Goal: Task Accomplishment & Management: Use online tool/utility

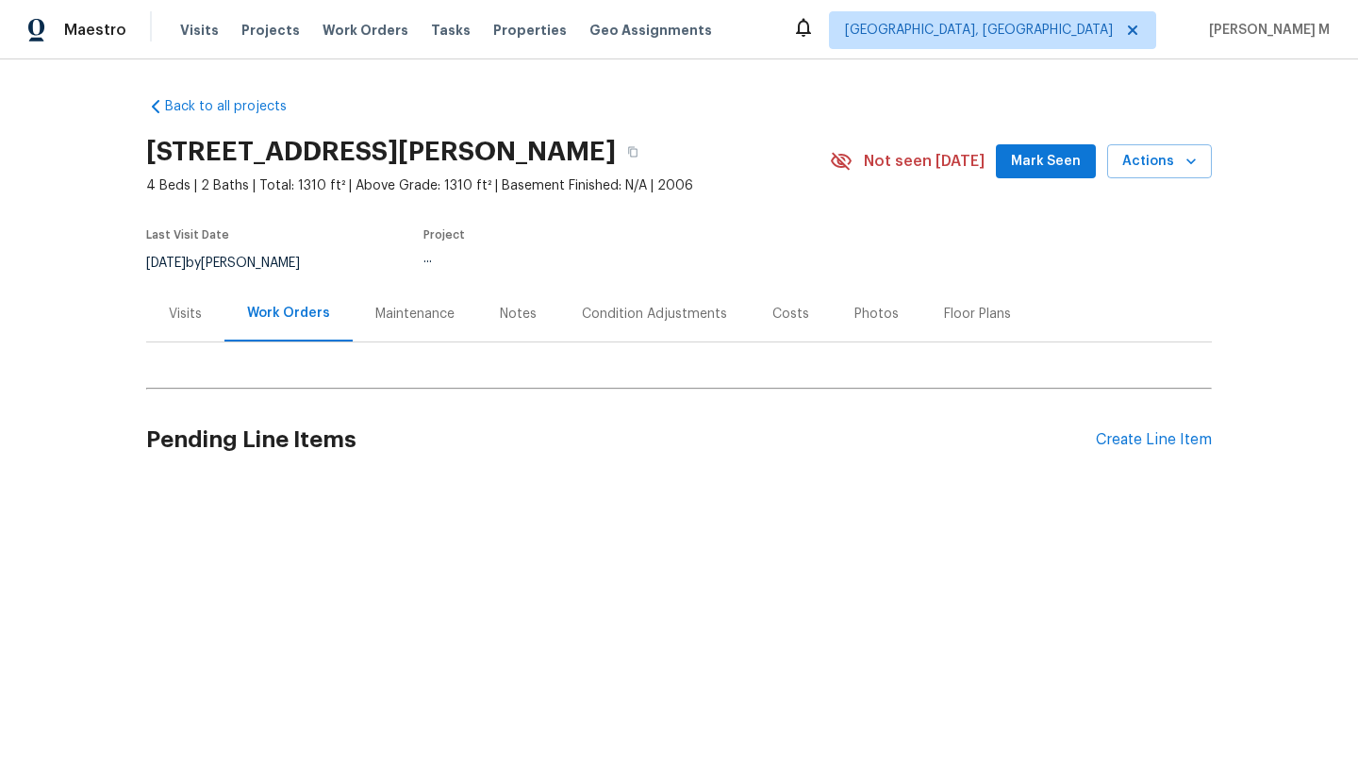
click at [191, 326] on div "Visits" at bounding box center [185, 314] width 78 height 56
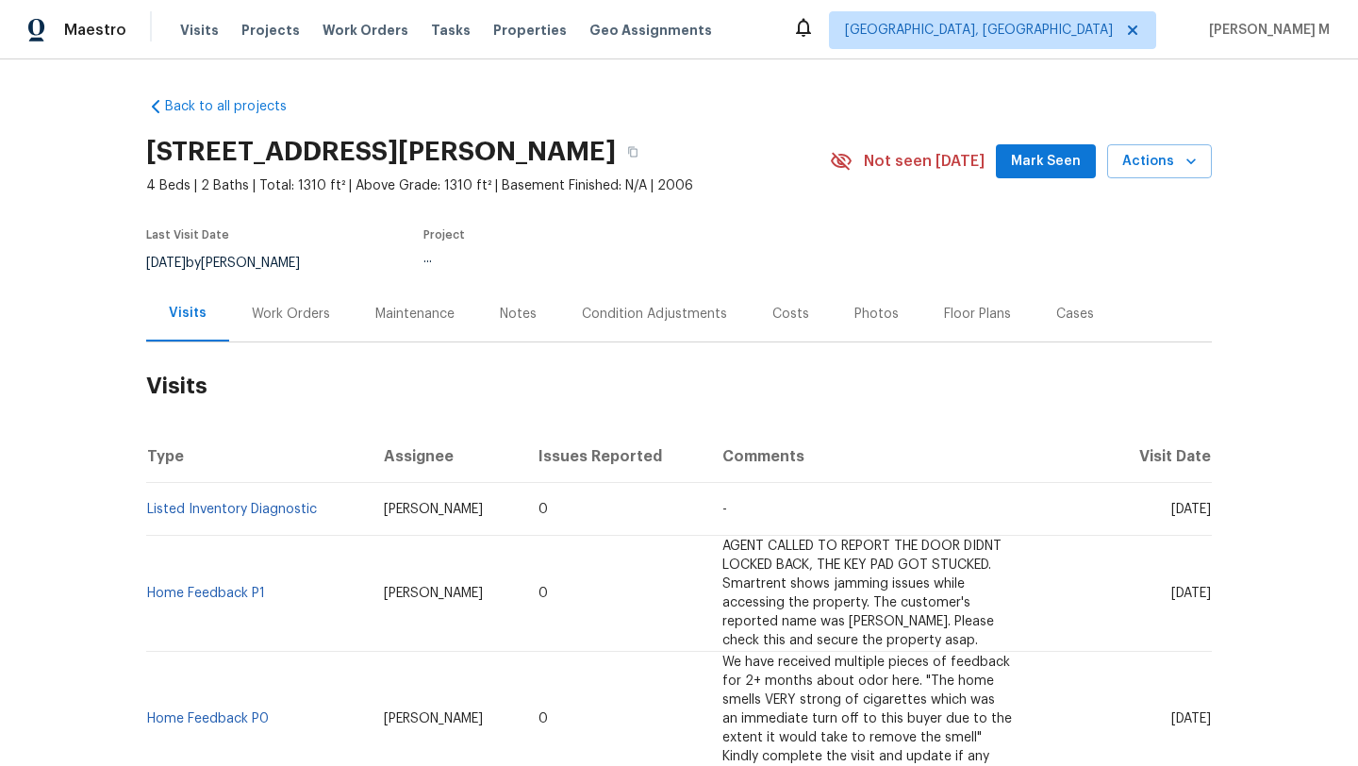
click at [265, 323] on div "Work Orders" at bounding box center [291, 314] width 124 height 56
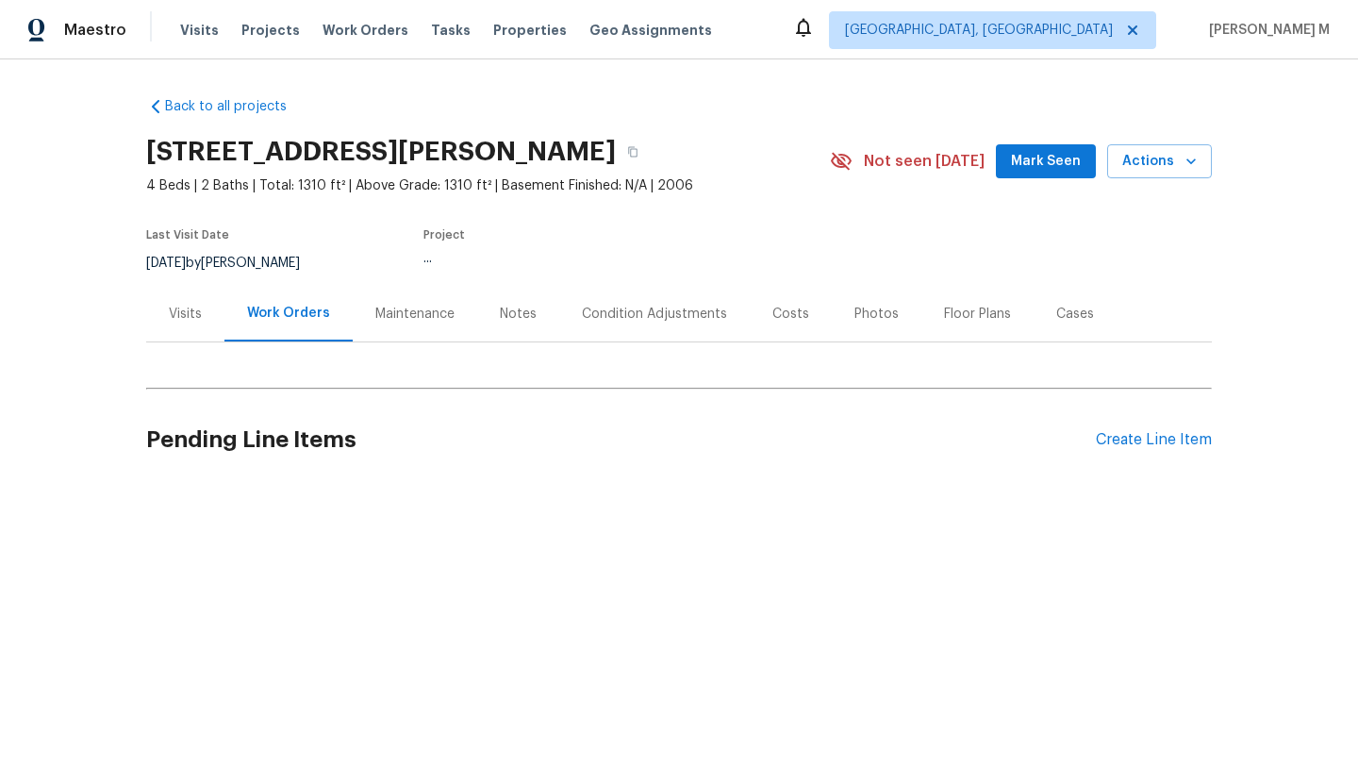
click at [186, 322] on div "Visits" at bounding box center [185, 314] width 33 height 19
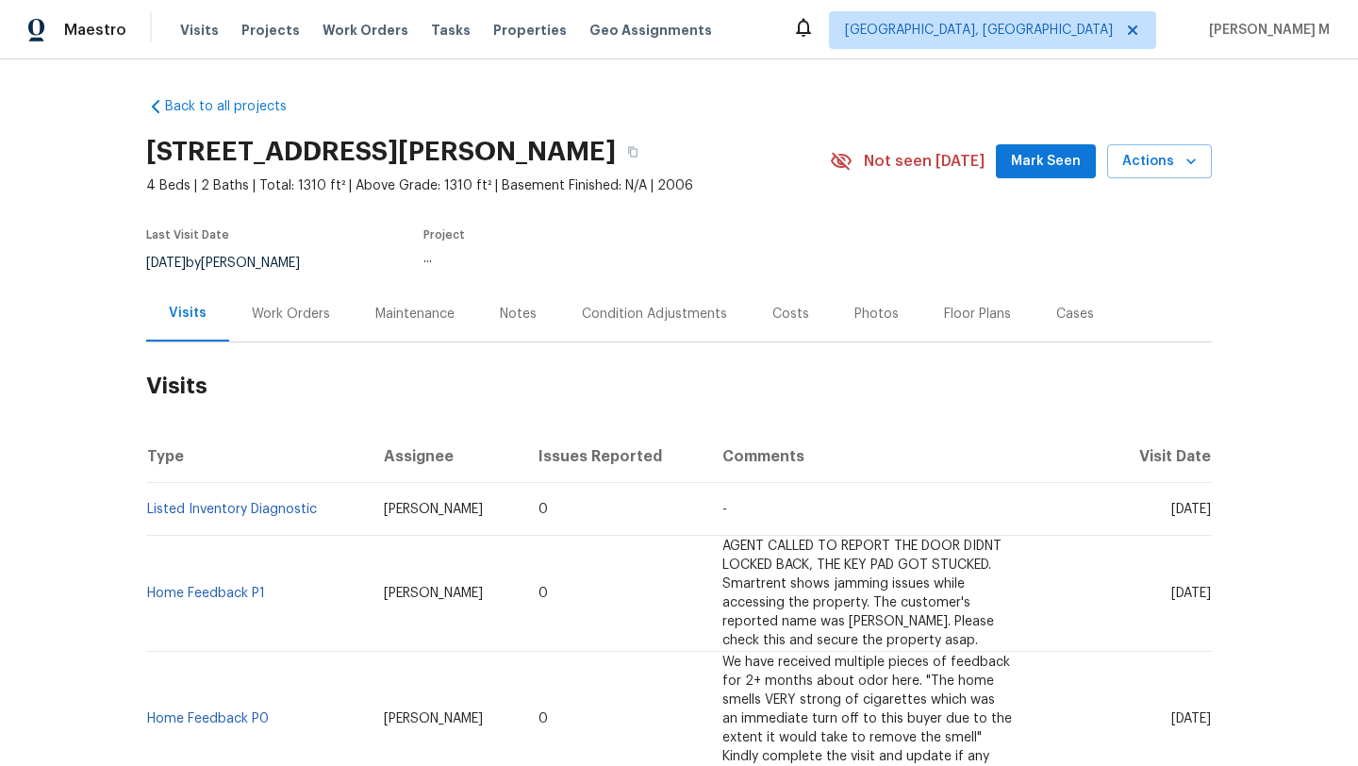
click at [259, 327] on div "Work Orders" at bounding box center [291, 314] width 124 height 56
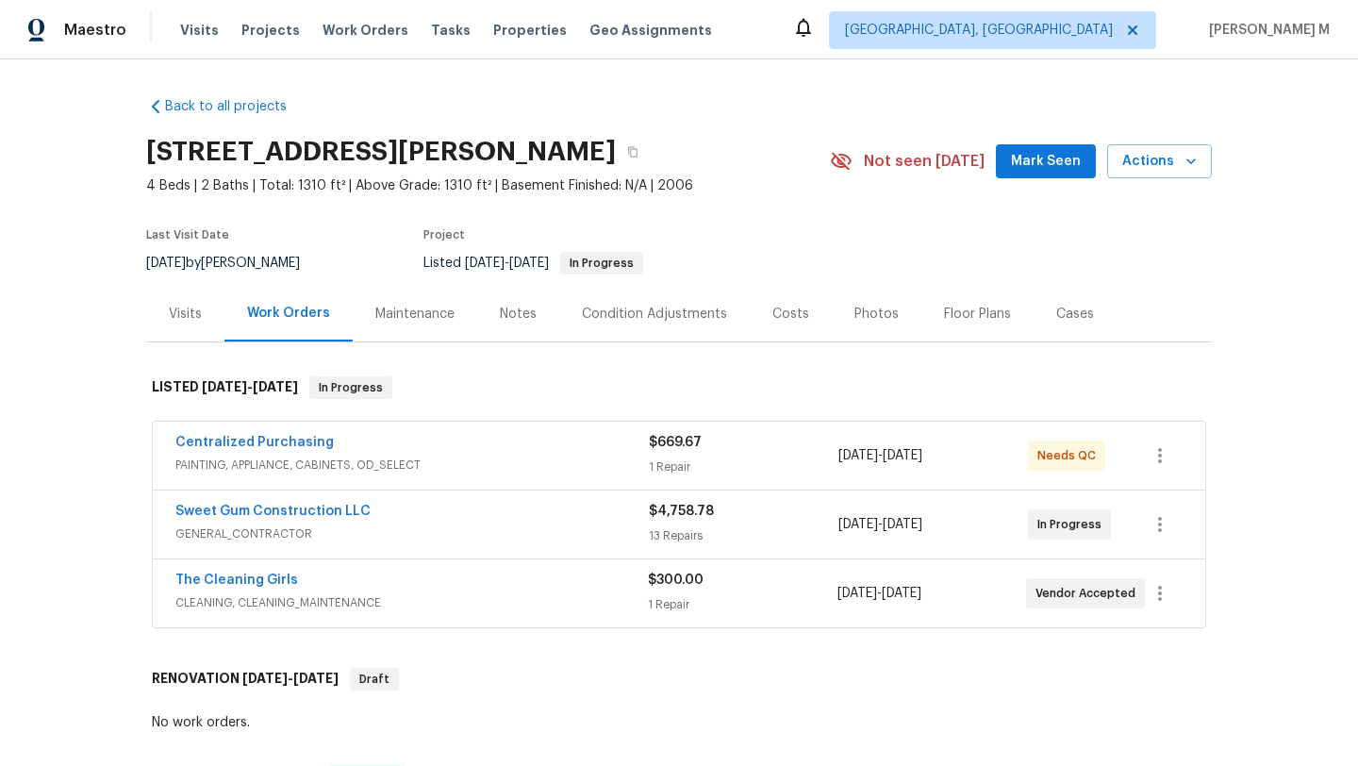
click at [180, 322] on div "Visits" at bounding box center [185, 314] width 33 height 19
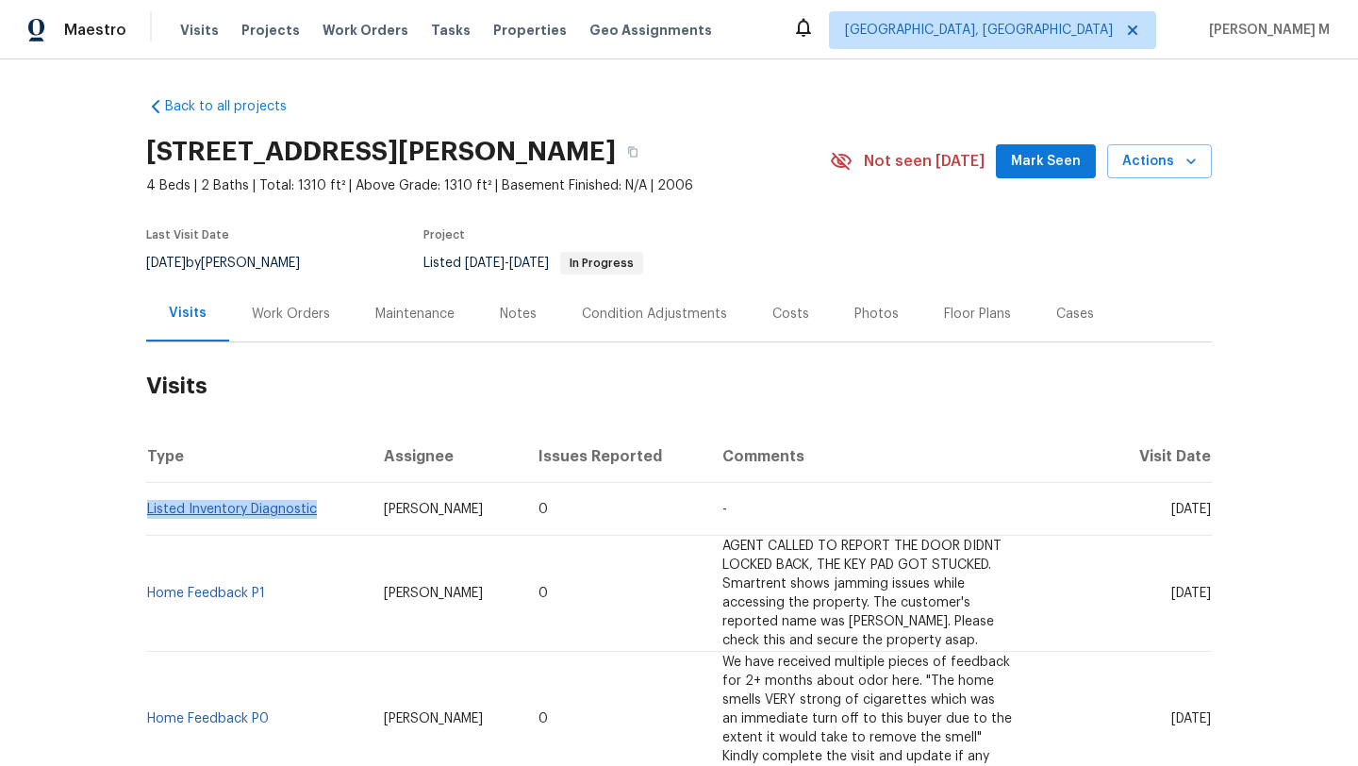
drag, startPoint x: 313, startPoint y: 513, endPoint x: 141, endPoint y: 514, distance: 171.6
click at [146, 514] on td "Listed Inventory Diagnostic" at bounding box center [257, 509] width 223 height 53
copy link "Listed Inventory Diagnostic"
click at [314, 322] on div "Work Orders" at bounding box center [291, 314] width 78 height 19
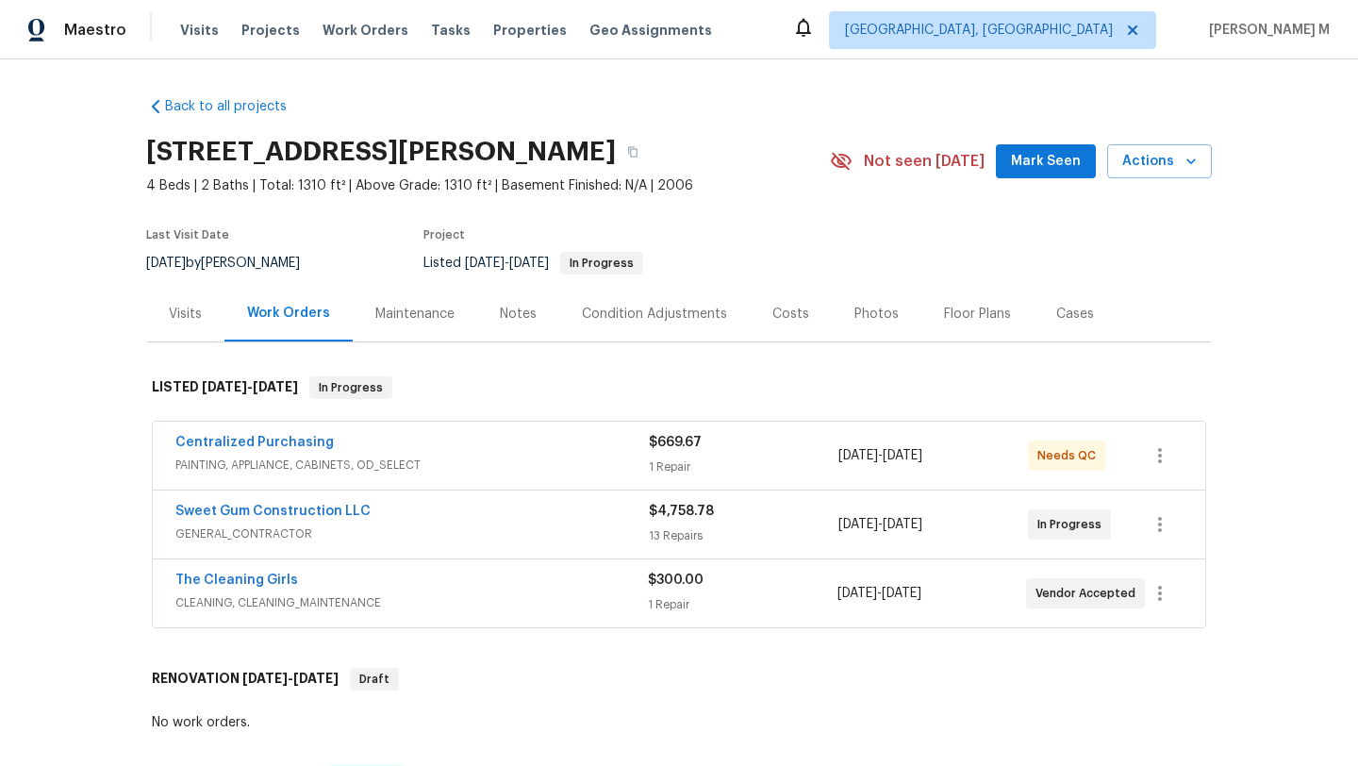
click at [406, 443] on div "Centralized Purchasing" at bounding box center [411, 444] width 473 height 23
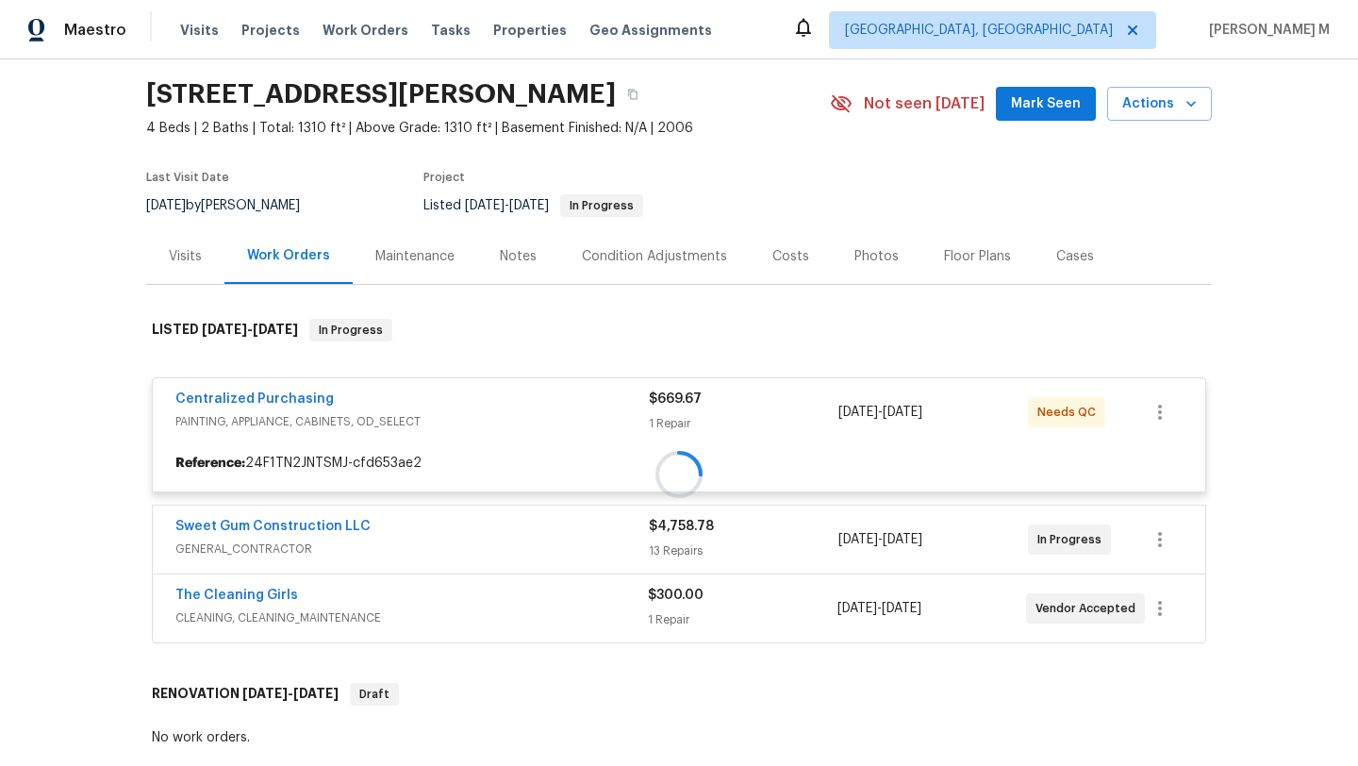
scroll to position [61, 0]
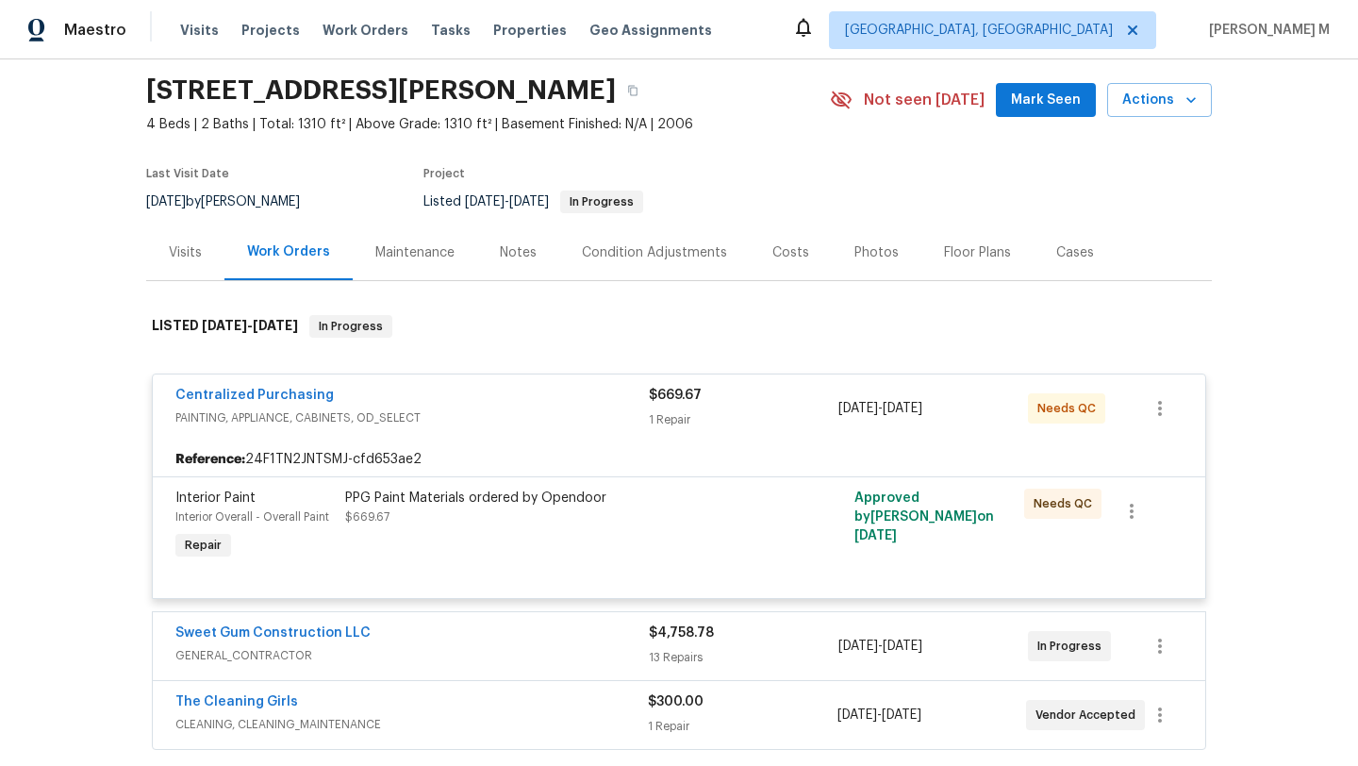
click at [562, 395] on div "Centralized Purchasing" at bounding box center [411, 397] width 473 height 23
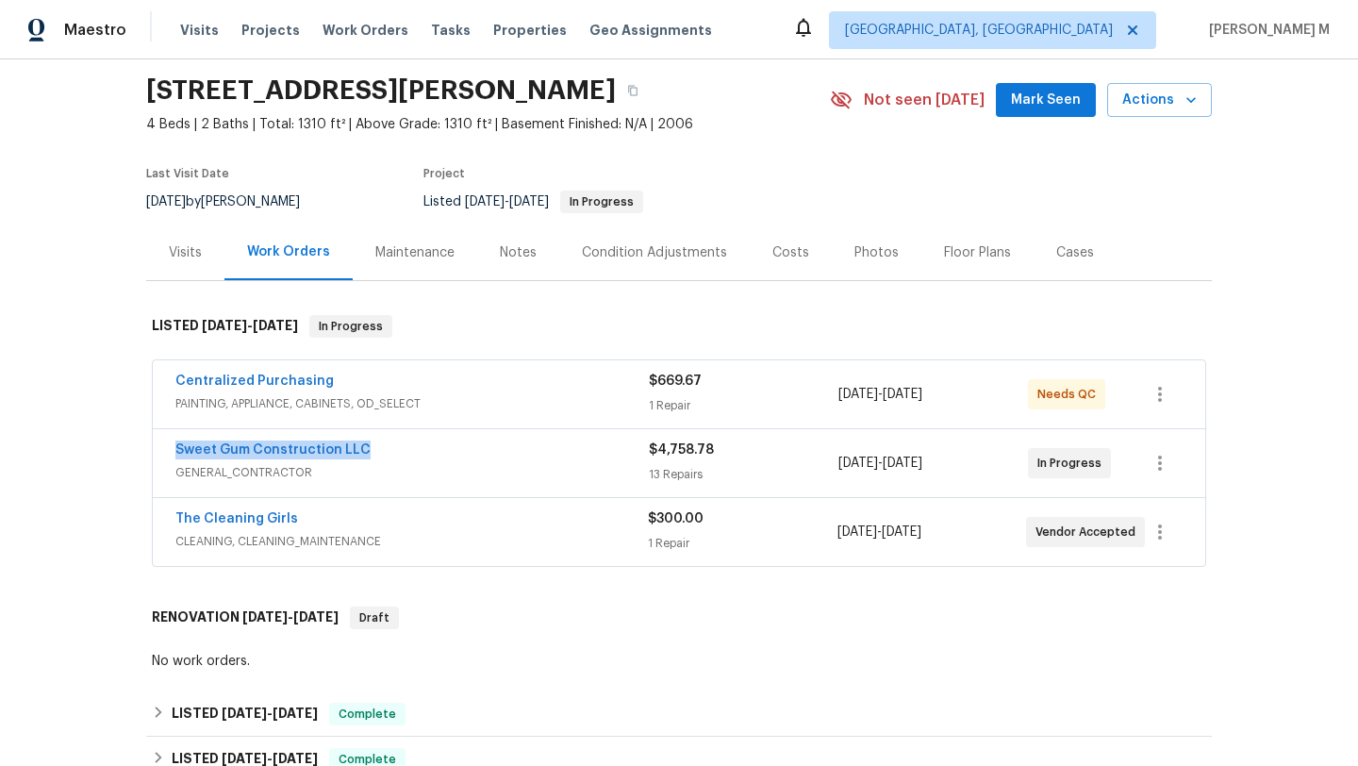
copy link "Sweet Gum Construction LLC"
drag, startPoint x: 160, startPoint y: 453, endPoint x: 380, endPoint y: 450, distance: 219.7
click at [380, 450] on div "Sweet Gum Construction LLC GENERAL_CONTRACTOR $4,758.78 13 Repairs 9/12/2025 - …" at bounding box center [679, 463] width 1052 height 68
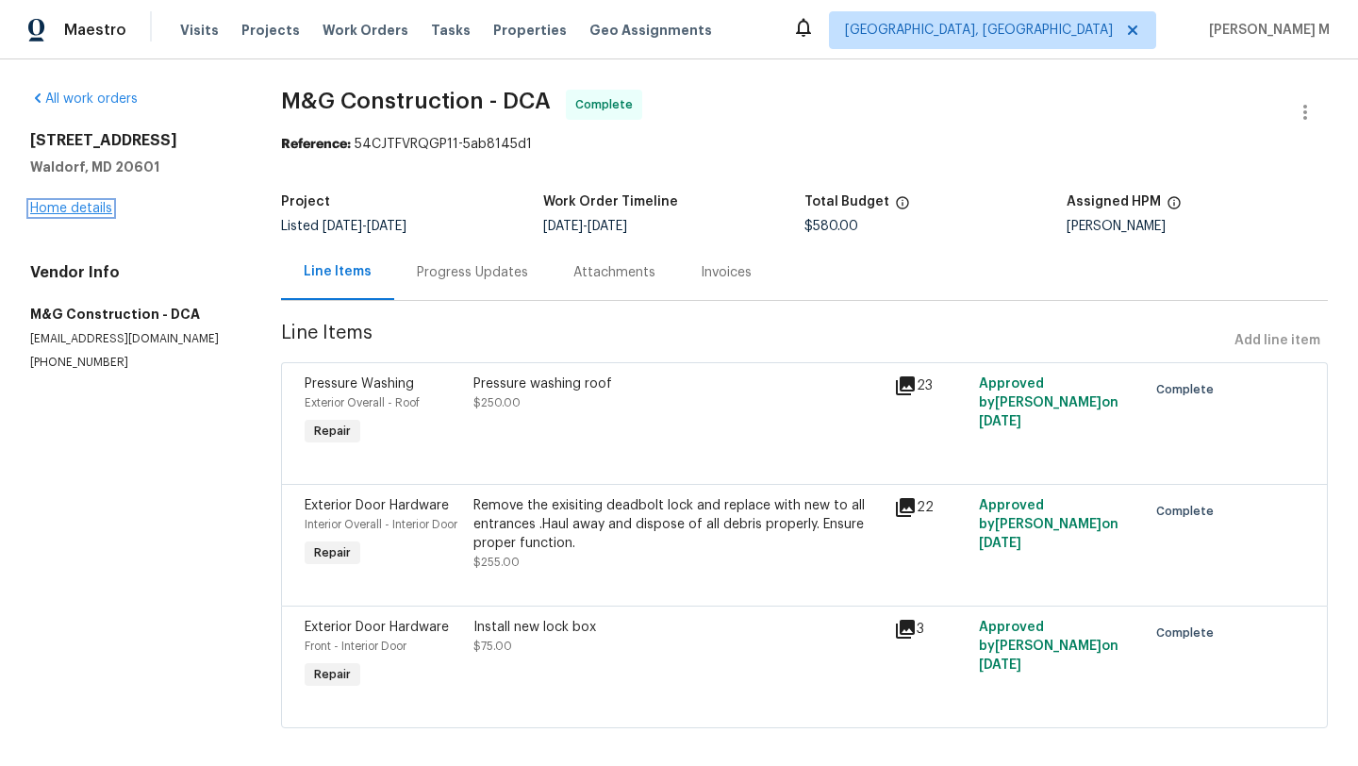
click at [95, 208] on link "Home details" at bounding box center [71, 208] width 82 height 13
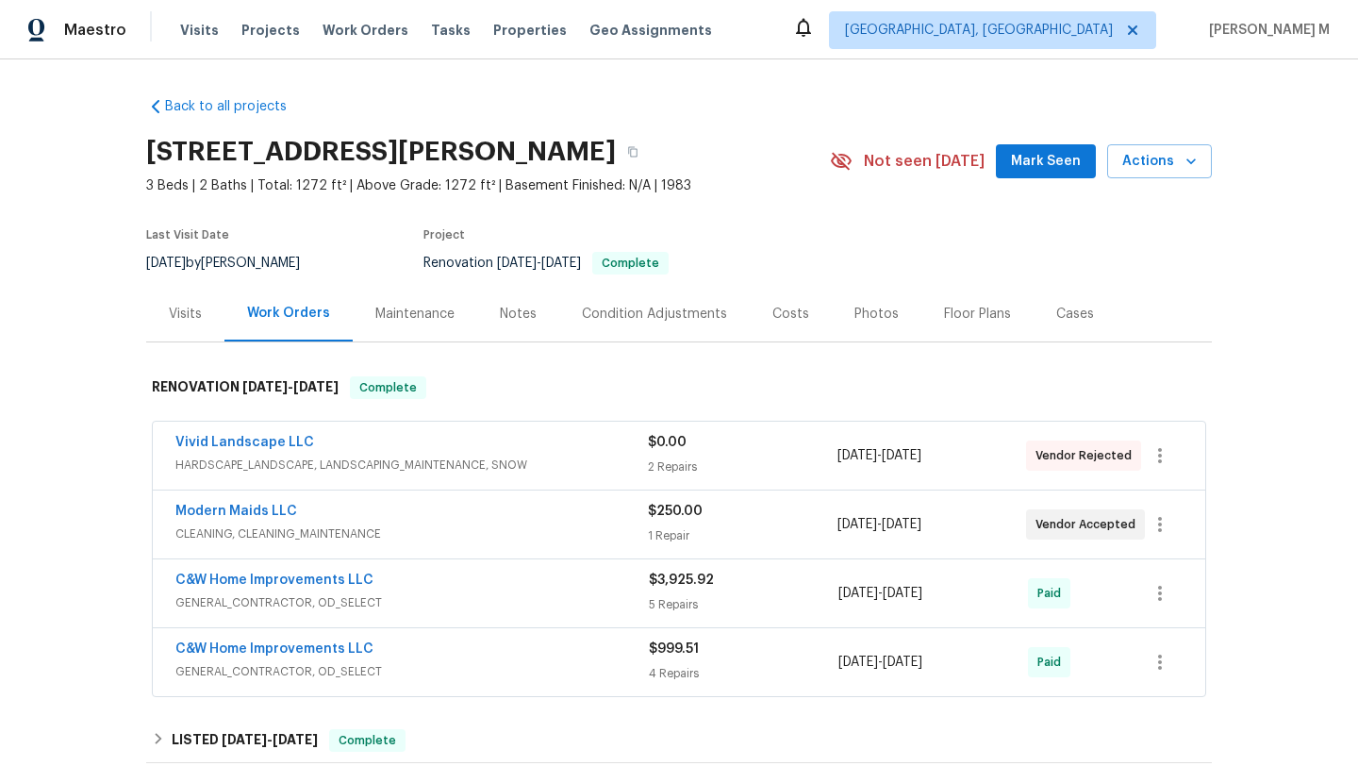
click at [190, 322] on div "Visits" at bounding box center [185, 314] width 33 height 19
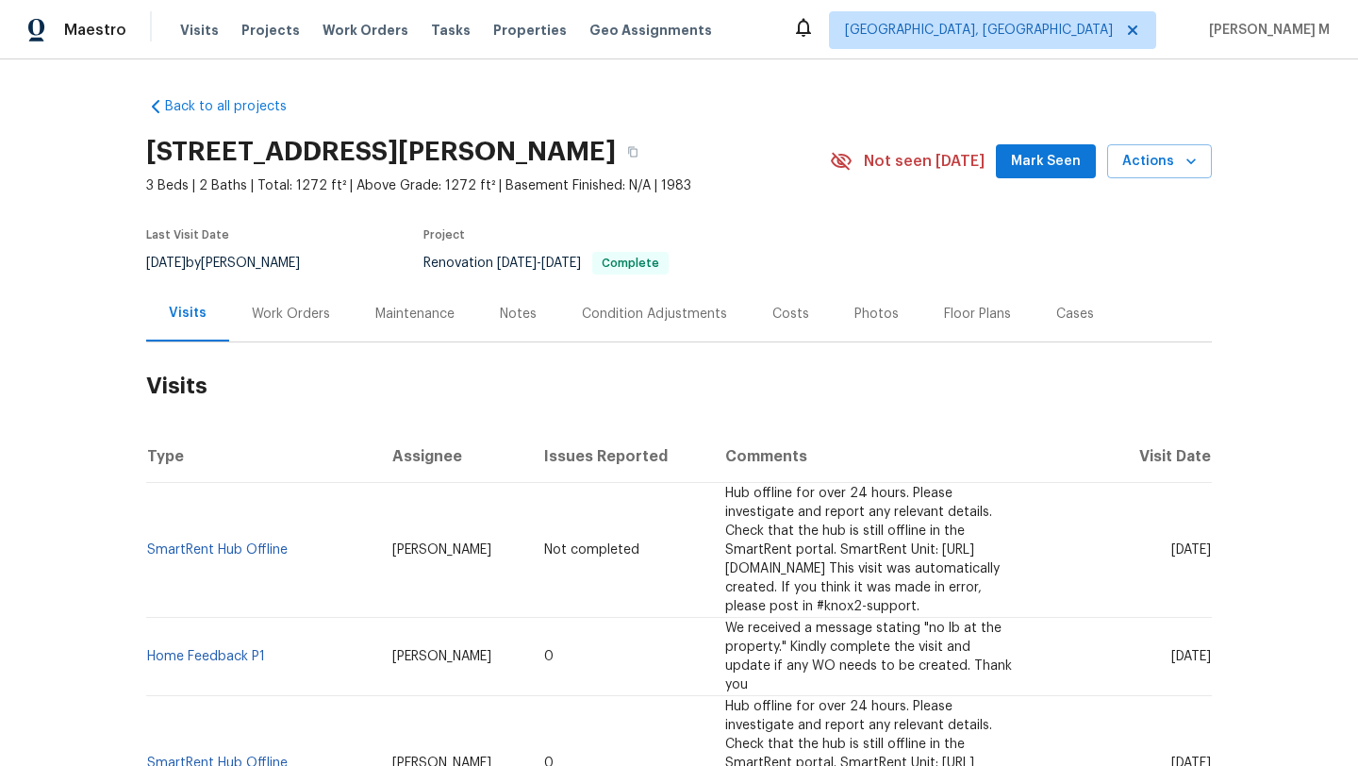
scroll to position [74, 0]
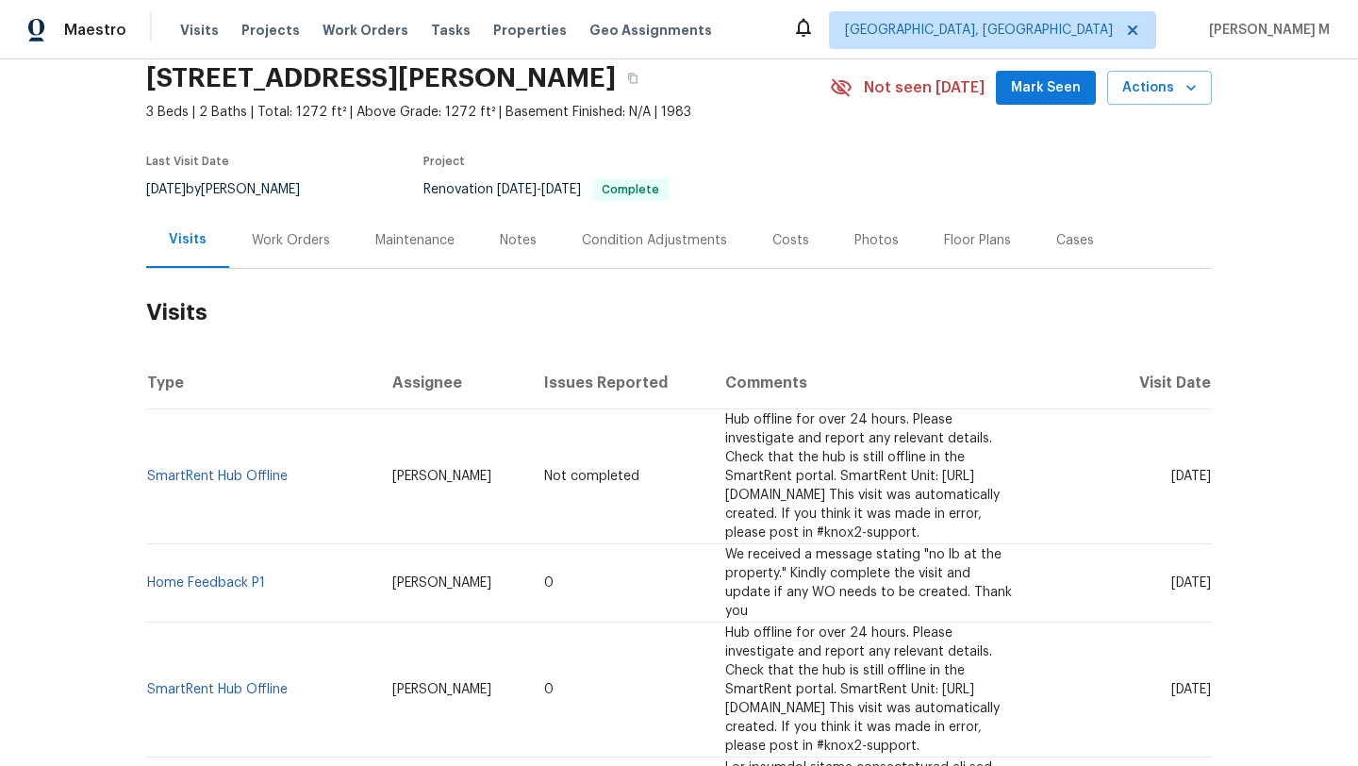
drag, startPoint x: 1128, startPoint y: 470, endPoint x: 1169, endPoint y: 469, distance: 41.5
click at [1171, 470] on span "Fri, Sep 19 2025" at bounding box center [1191, 476] width 40 height 13
copy span "Sep 19"
click at [321, 257] on div "Work Orders" at bounding box center [291, 240] width 124 height 56
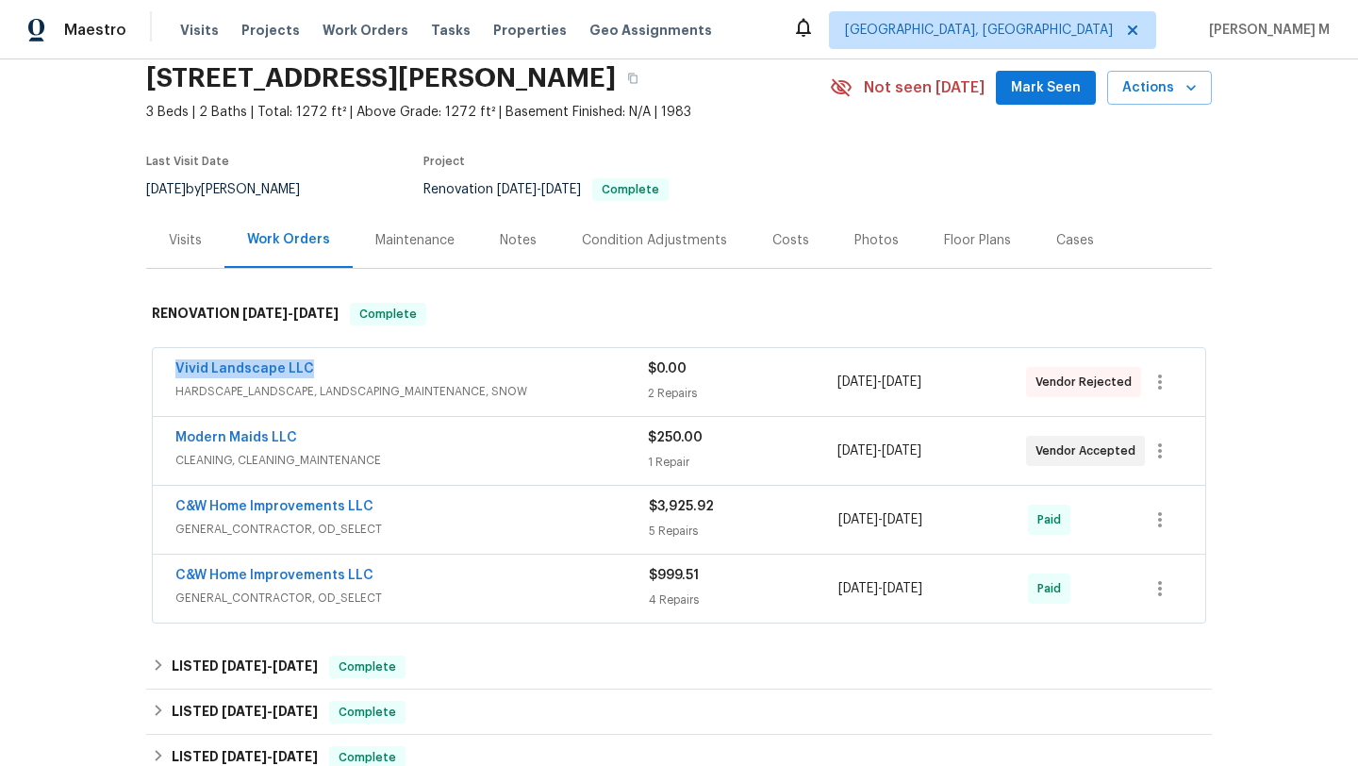
drag, startPoint x: 157, startPoint y: 371, endPoint x: 326, endPoint y: 371, distance: 169.7
click at [327, 371] on div "Vivid Landscape LLC HARDSCAPE_LANDSCAPE, LANDSCAPING_MAINTENANCE, SNOW $0.00 2 …" at bounding box center [679, 382] width 1052 height 68
copy link "Modern Maids LLC"
drag, startPoint x: 165, startPoint y: 439, endPoint x: 295, endPoint y: 439, distance: 130.1
click at [295, 439] on div "Modern Maids LLC CLEANING, CLEANING_MAINTENANCE $250.00 1 Repair 3/31/2025 - 3/…" at bounding box center [679, 451] width 1052 height 68
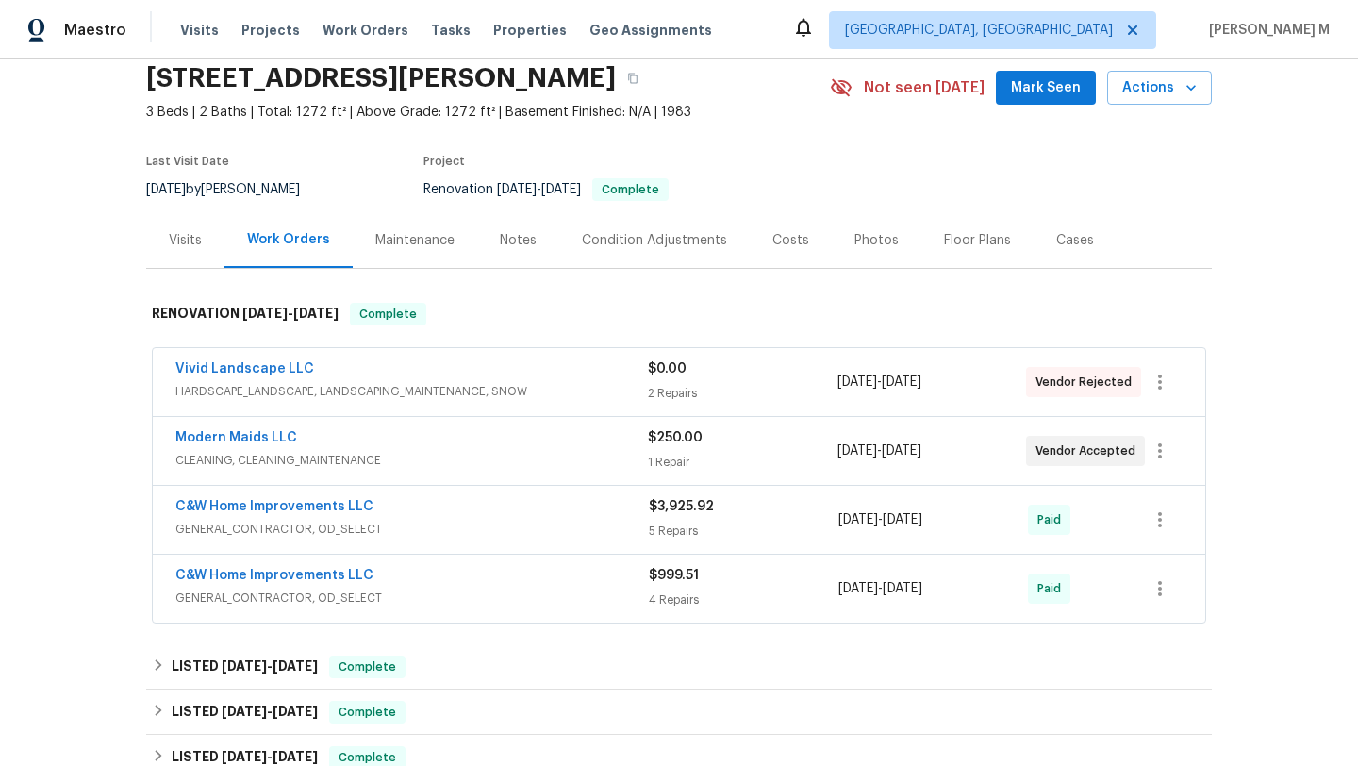
click at [456, 452] on span "CLEANING, CLEANING_MAINTENANCE" at bounding box center [411, 460] width 472 height 19
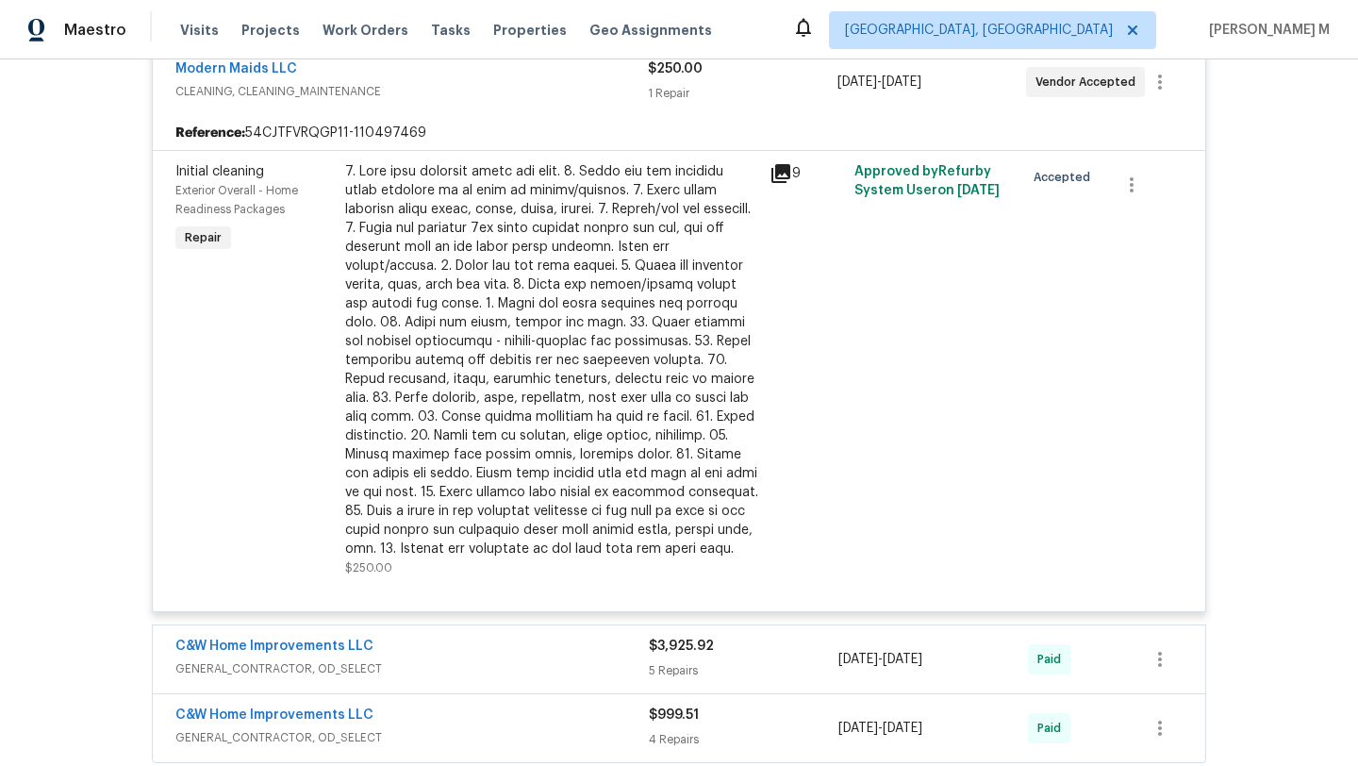
scroll to position [302, 0]
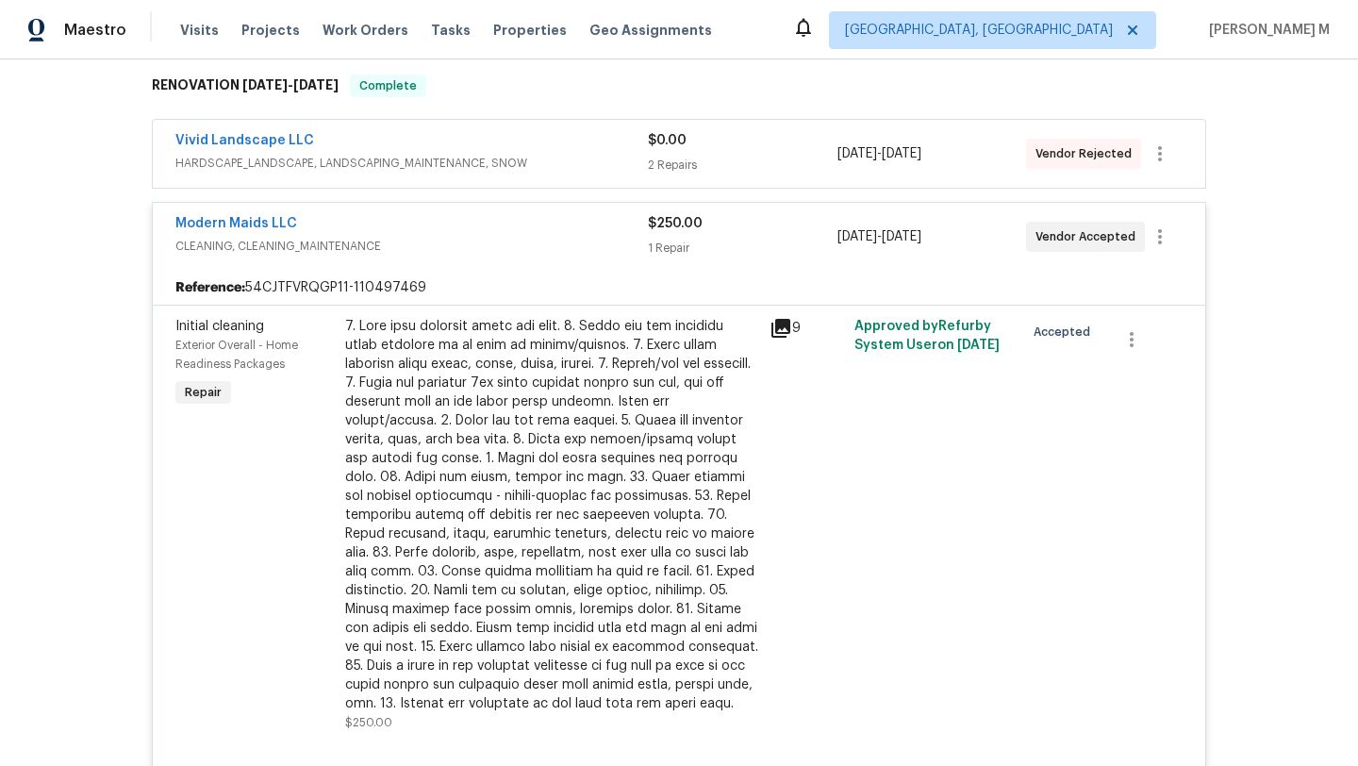
click at [580, 223] on div "Modern Maids LLC" at bounding box center [411, 225] width 472 height 23
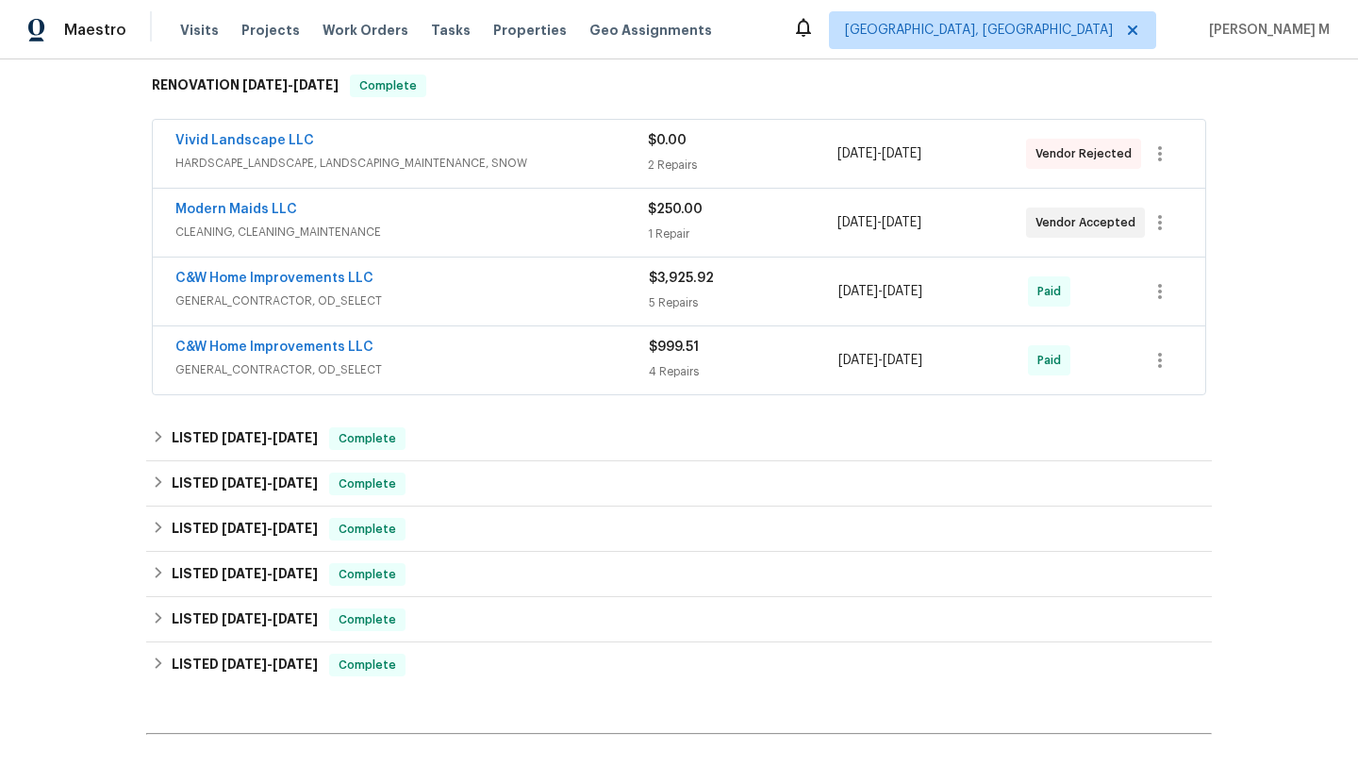
click at [614, 141] on div "Vivid Landscape LLC" at bounding box center [411, 142] width 472 height 23
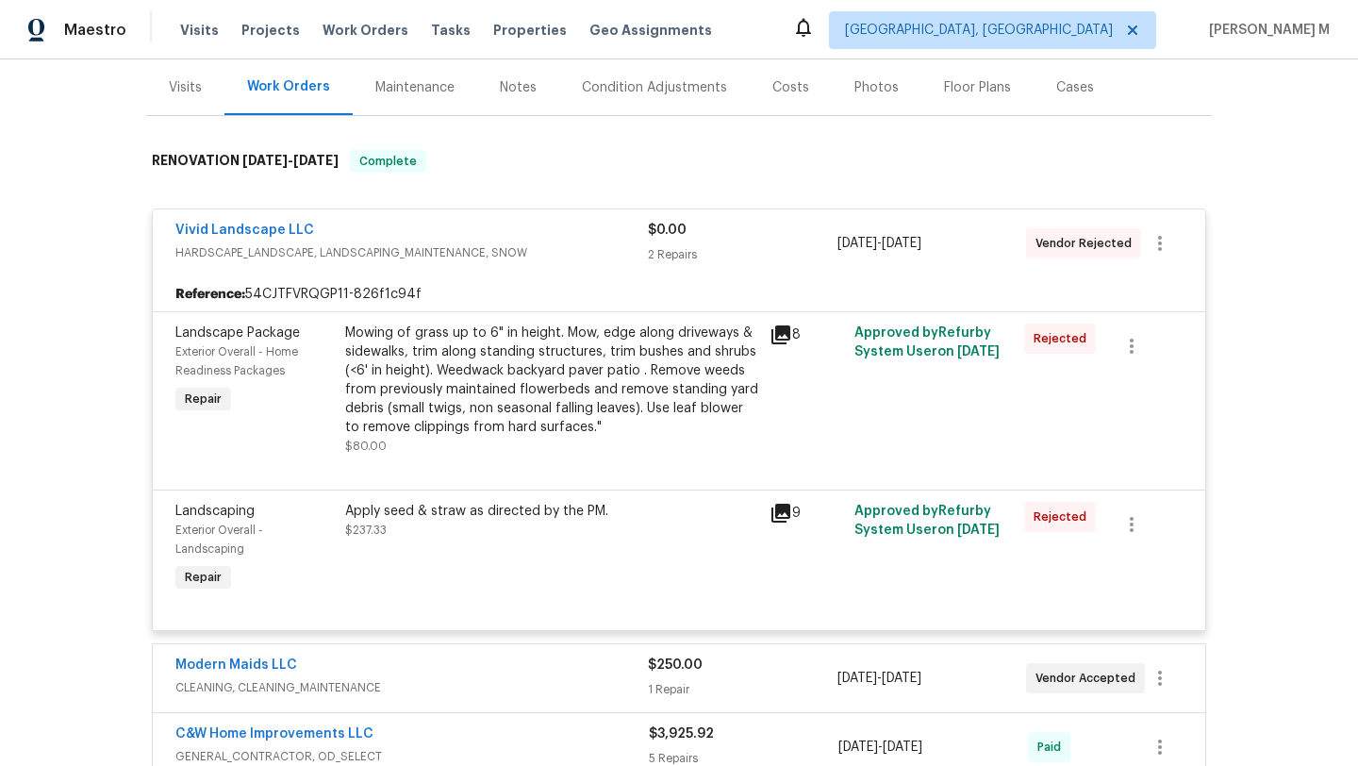
scroll to position [454, 0]
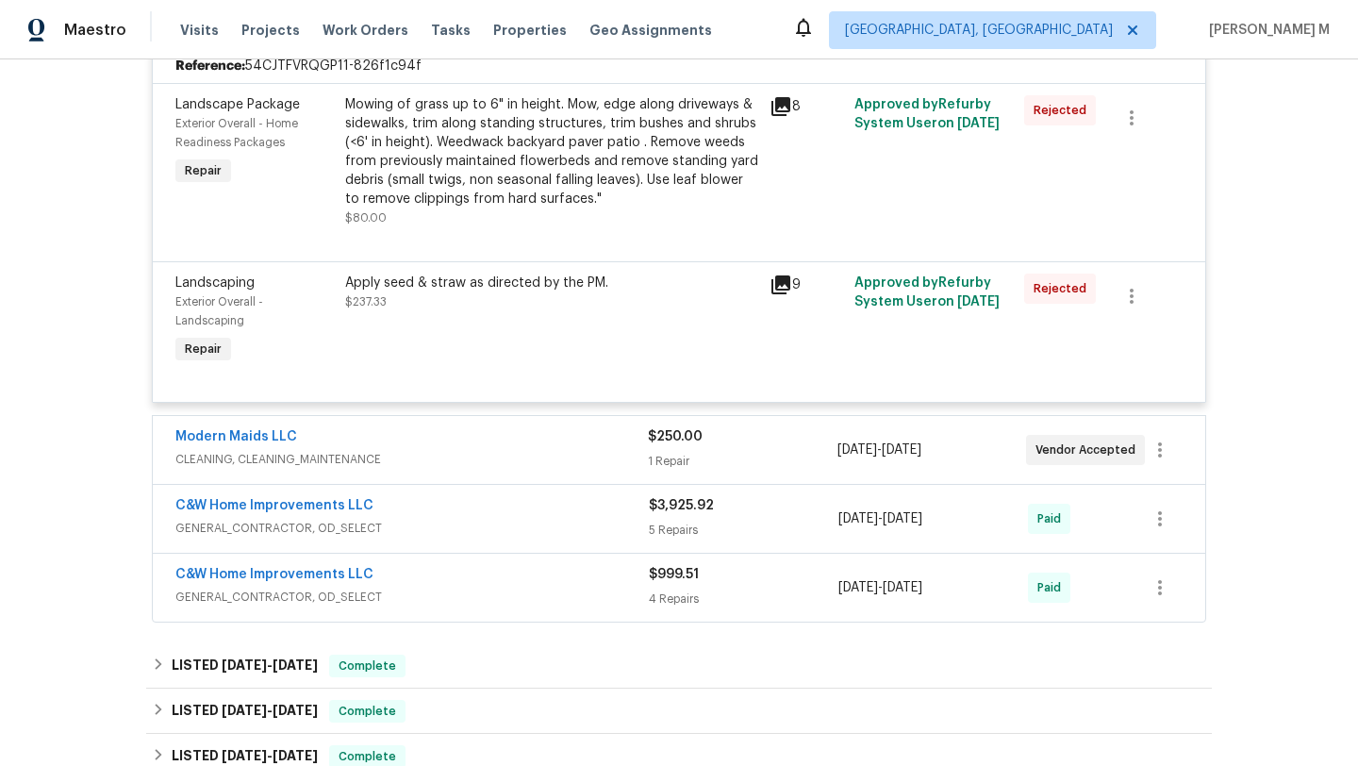
click at [585, 449] on div "Modern Maids LLC" at bounding box center [411, 438] width 472 height 23
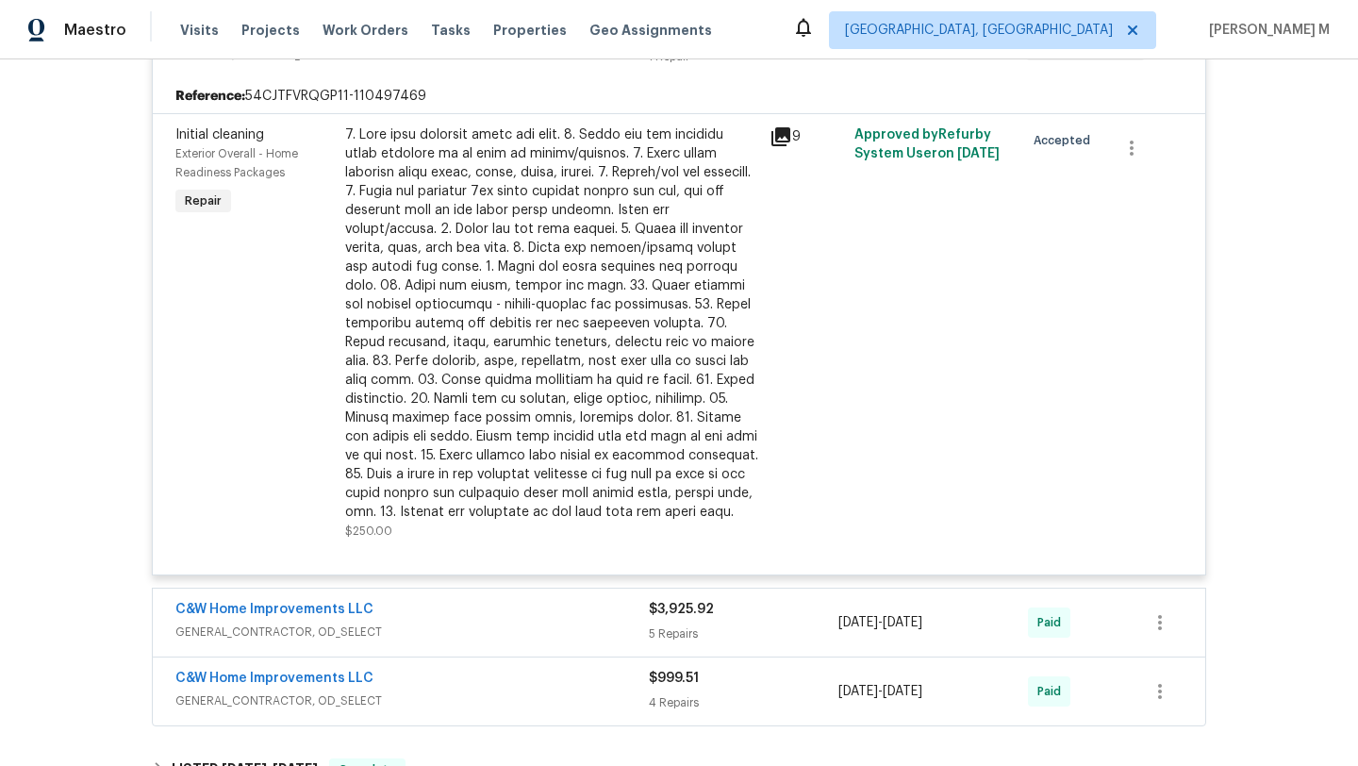
scroll to position [854, 0]
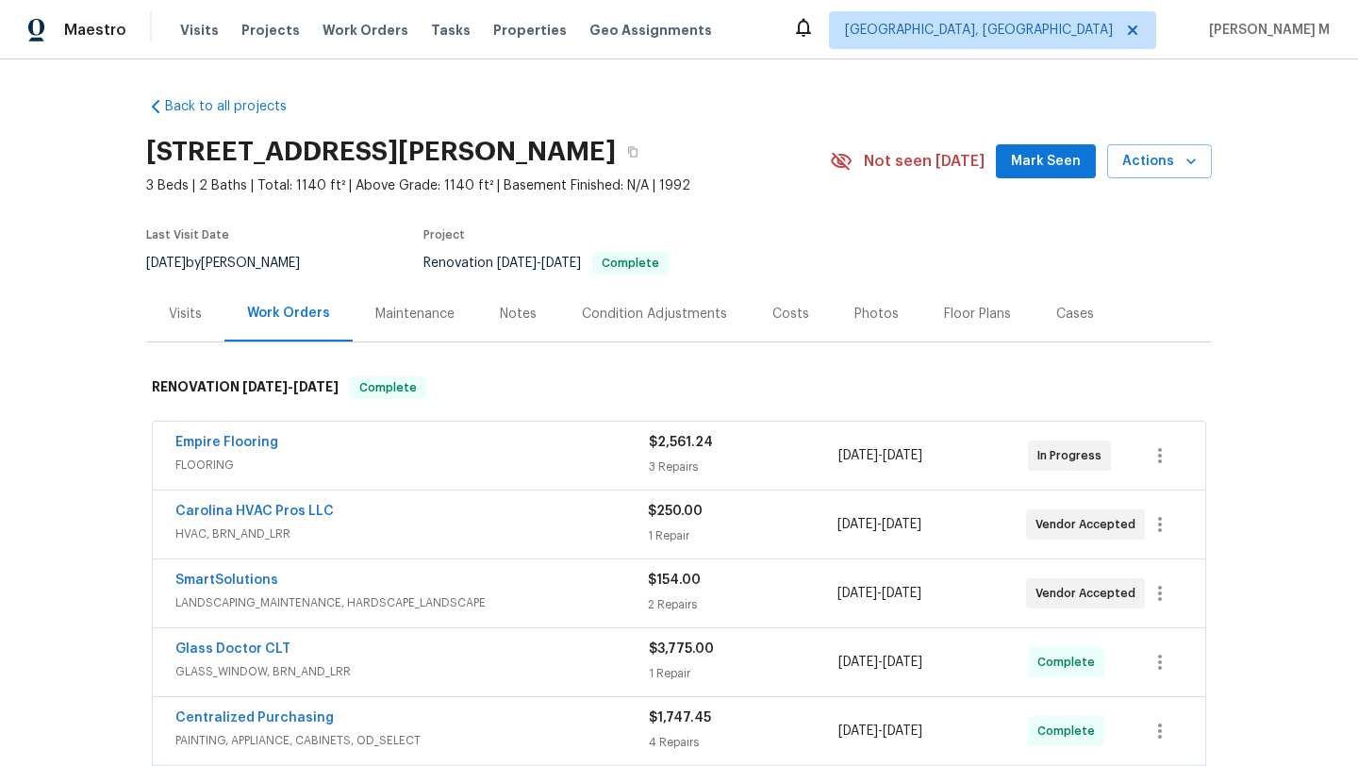
click at [188, 329] on div "Visits" at bounding box center [185, 314] width 78 height 56
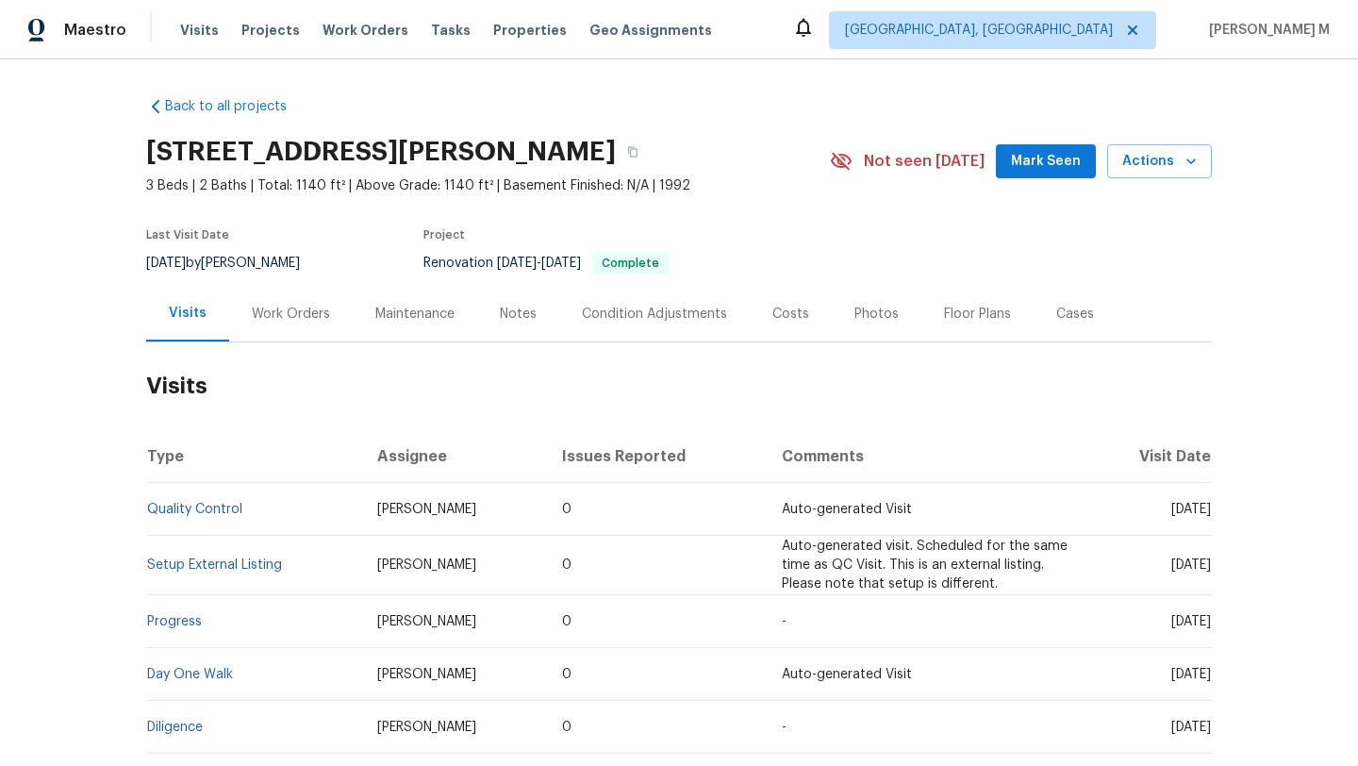
click at [281, 316] on div "Work Orders" at bounding box center [291, 314] width 78 height 19
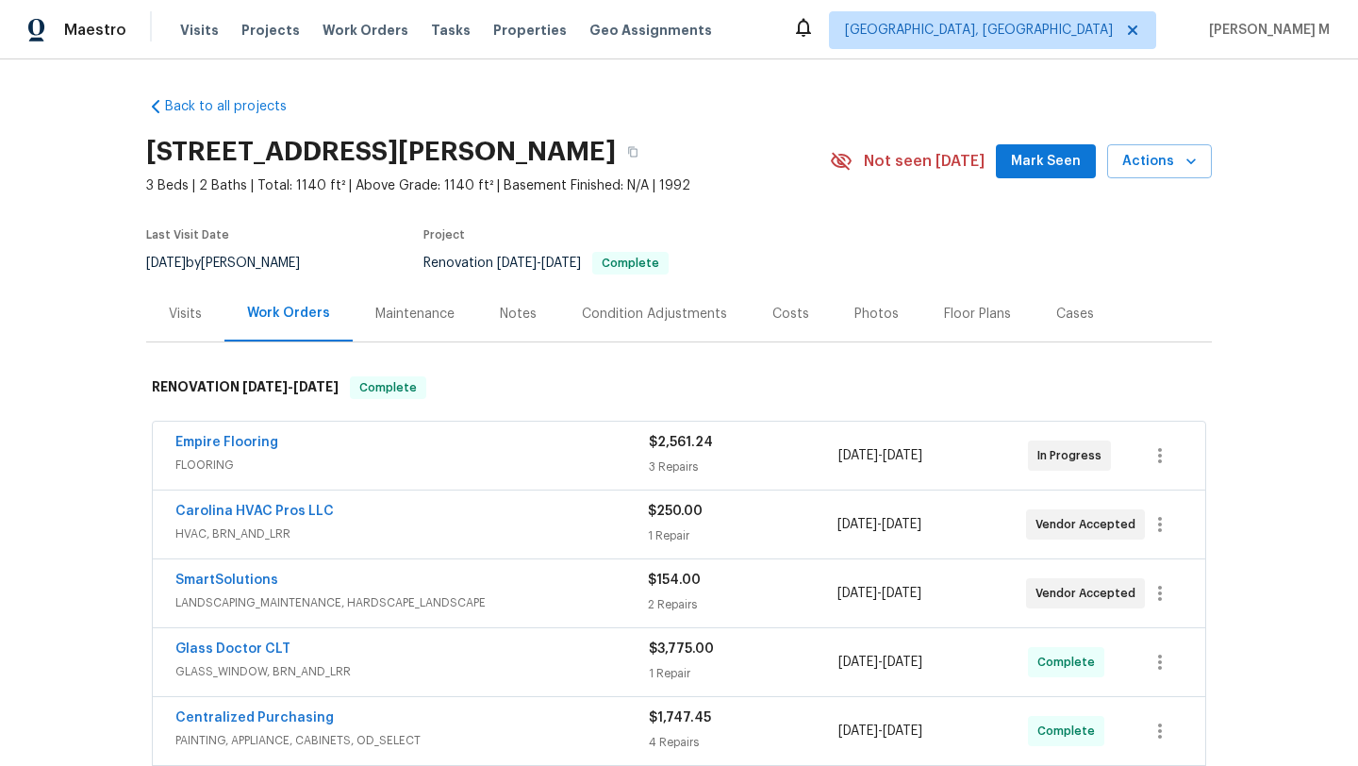
click at [519, 465] on span "FLOORING" at bounding box center [411, 464] width 473 height 19
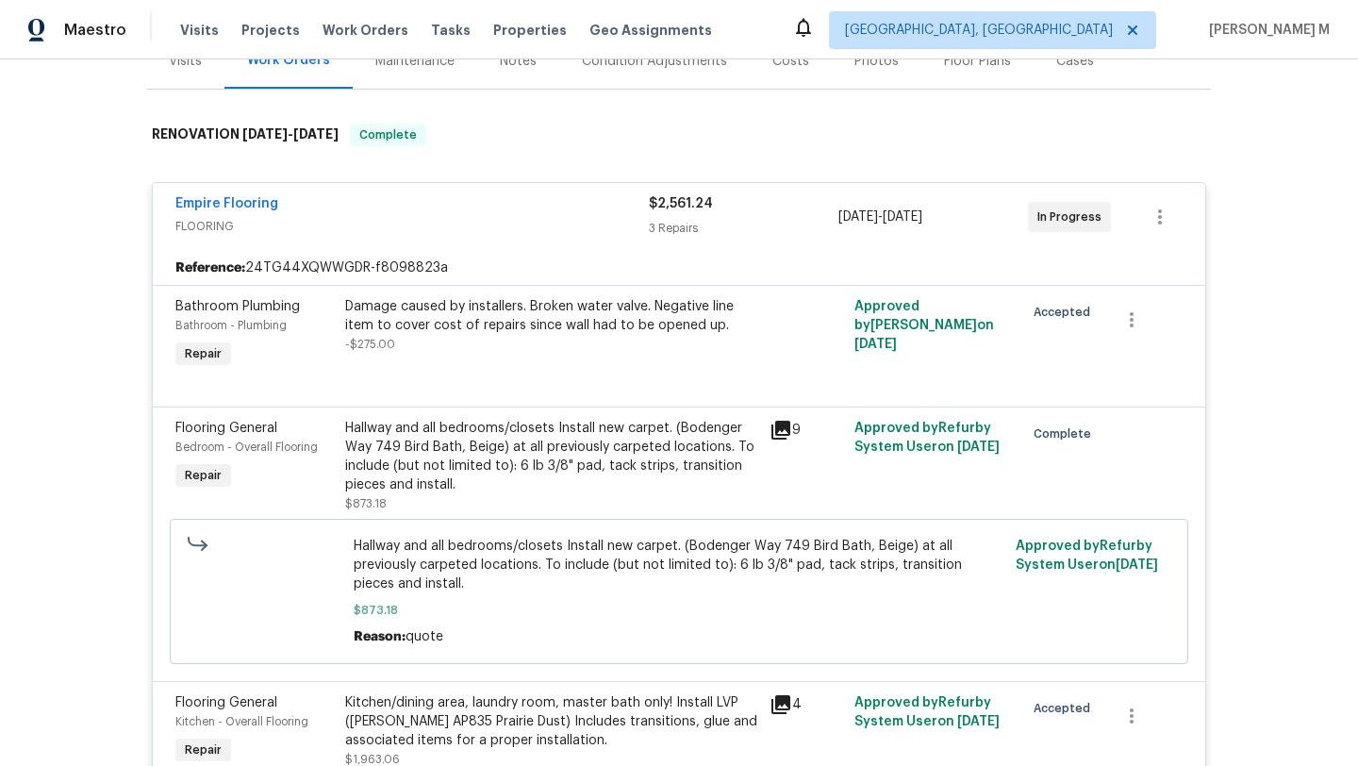
scroll to position [631, 0]
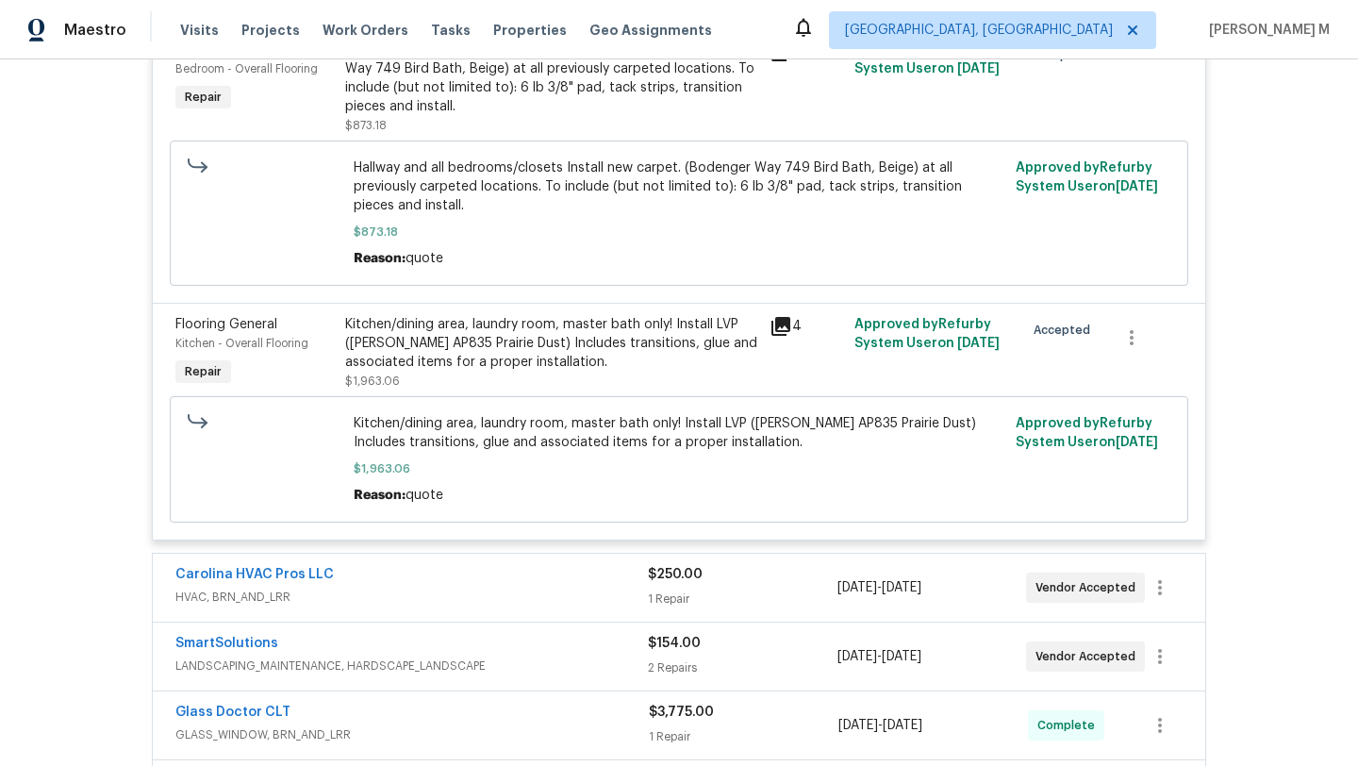
click at [540, 590] on span "HVAC, BRN_AND_LRR" at bounding box center [411, 596] width 472 height 19
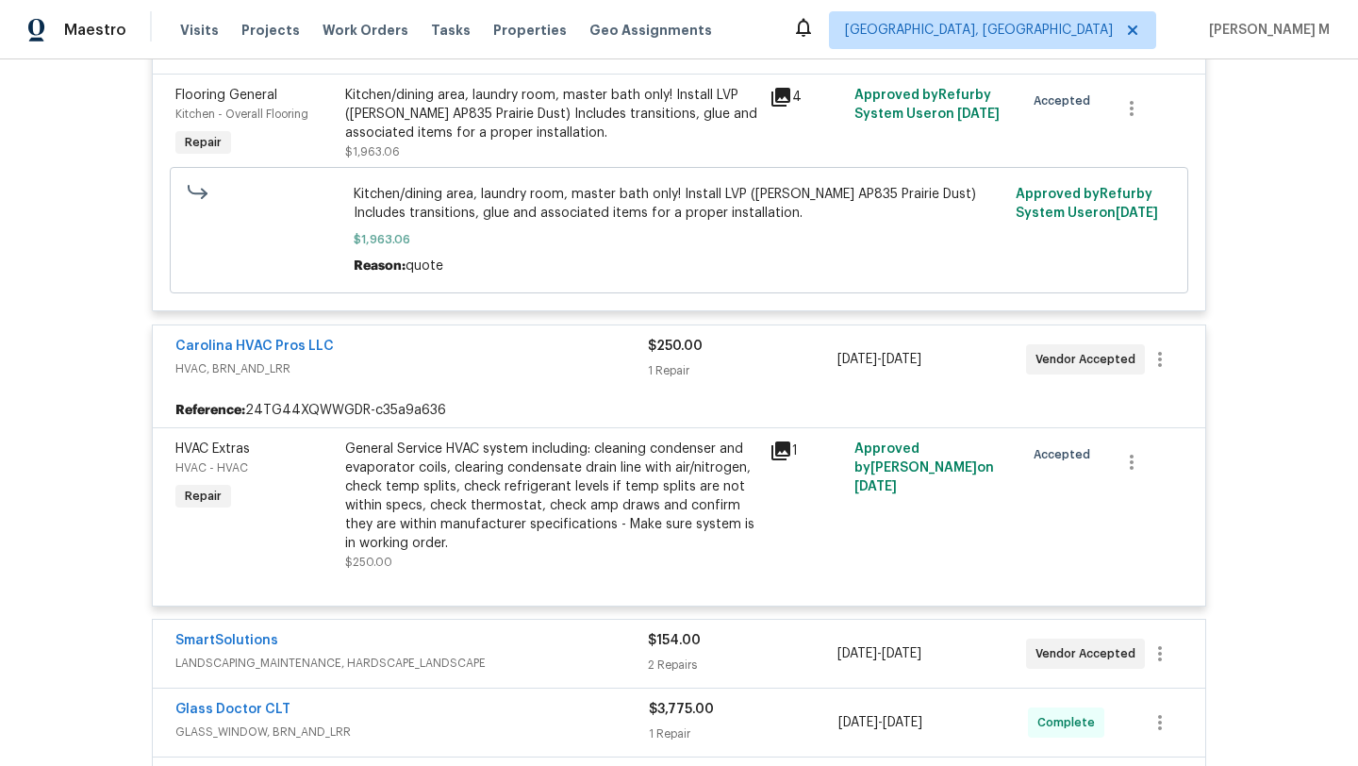
scroll to position [973, 0]
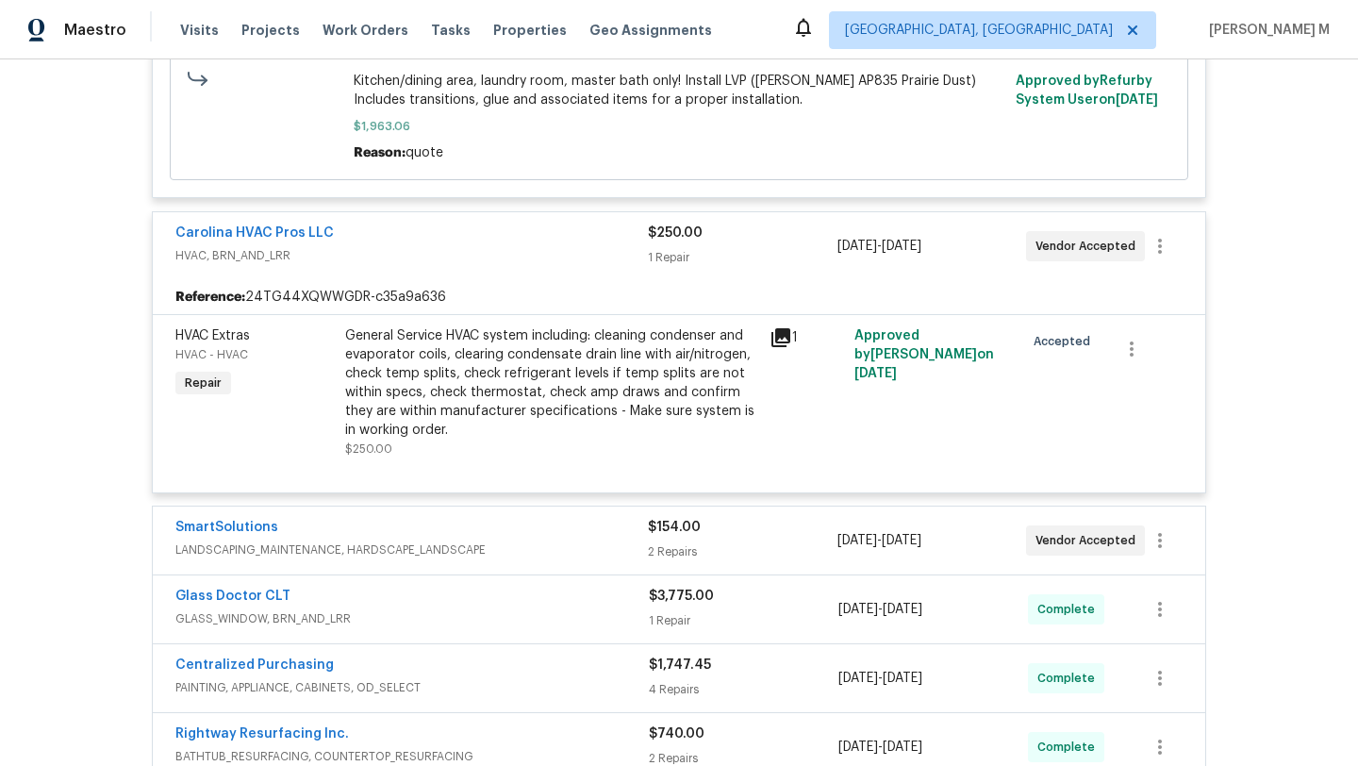
click at [577, 554] on span "LANDSCAPING_MAINTENANCE, HARDSCAPE_LANDSCAPE" at bounding box center [411, 549] width 472 height 19
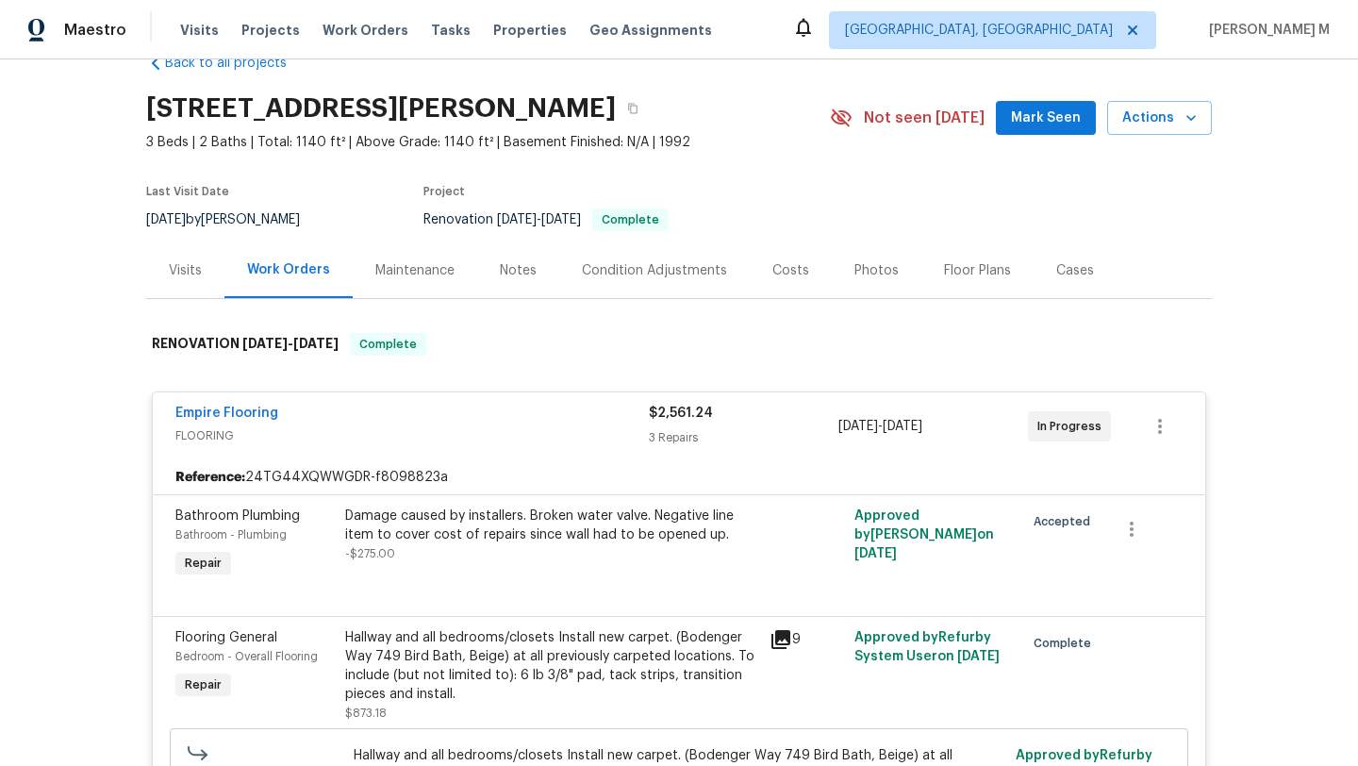
scroll to position [38, 0]
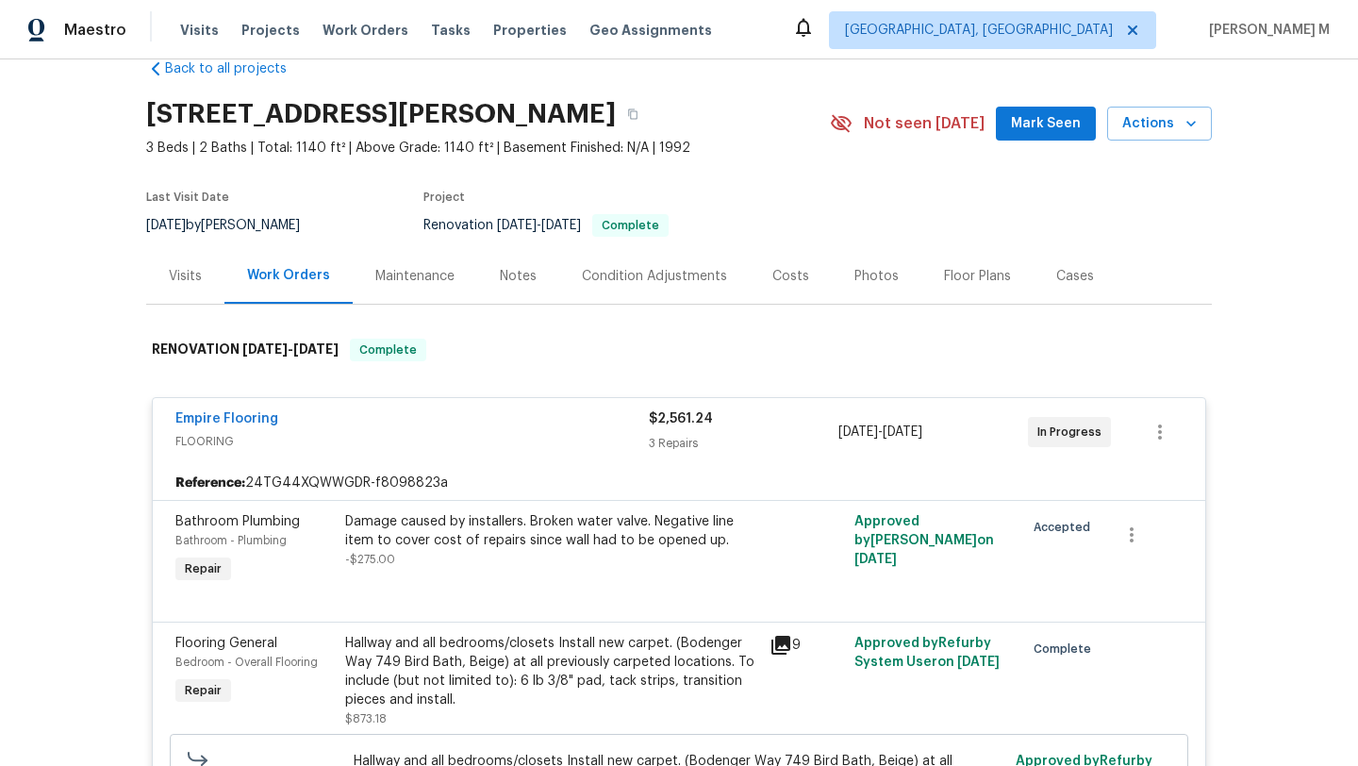
click at [179, 275] on div "Visits" at bounding box center [185, 276] width 33 height 19
